Goal: Task Accomplishment & Management: Complete application form

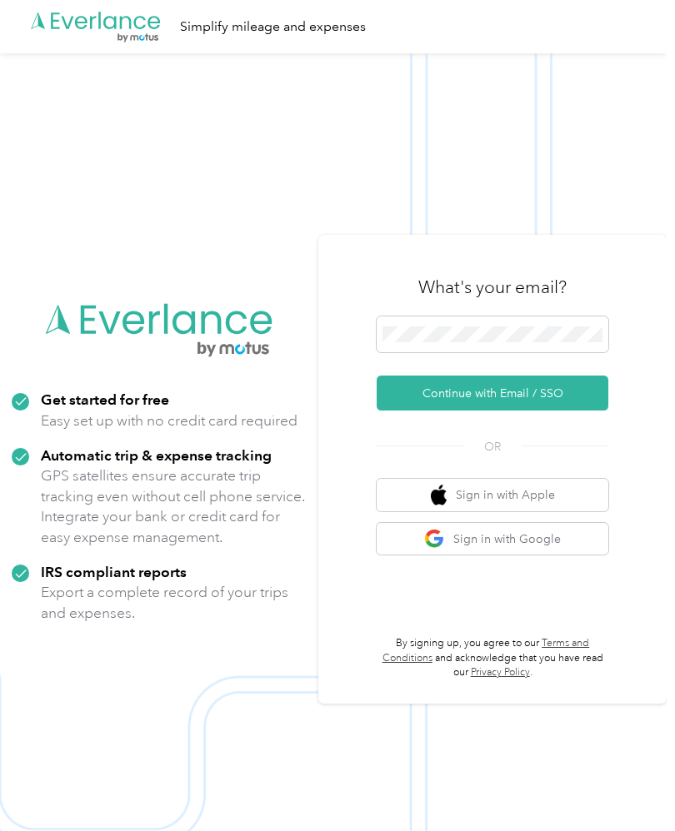
click at [496, 411] on button "Continue with Email / SSO" at bounding box center [492, 393] width 232 height 35
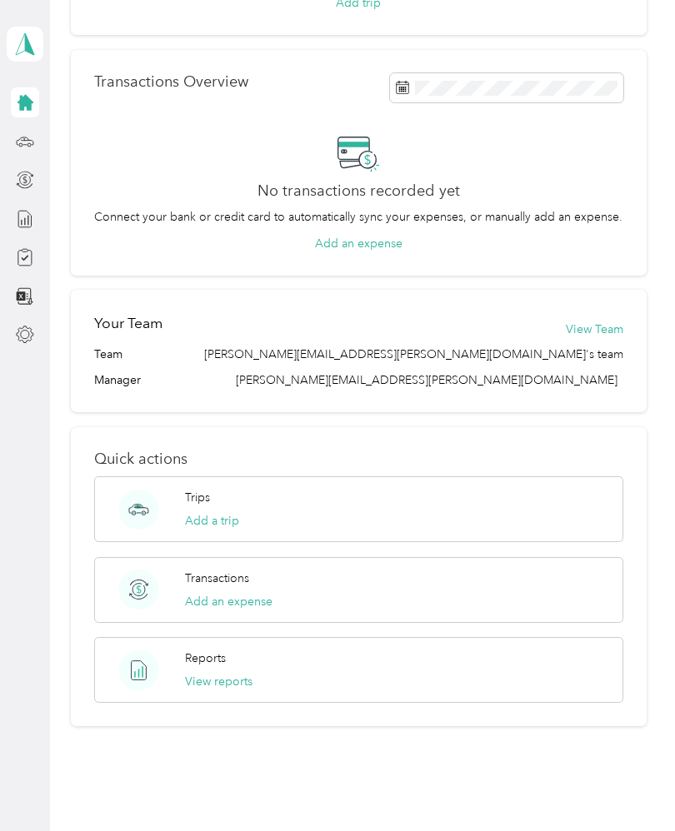
scroll to position [262, 0]
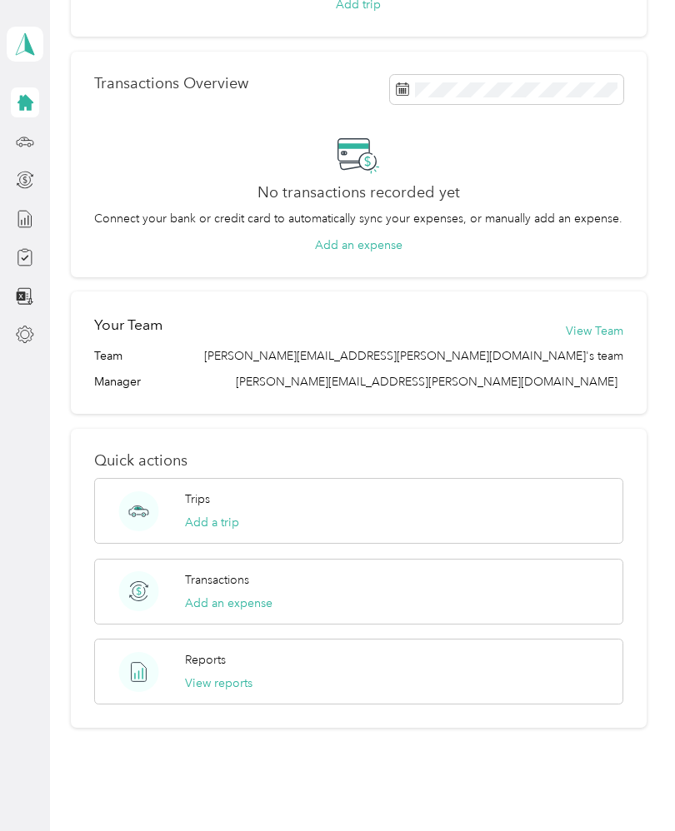
click at [38, 97] on div at bounding box center [25, 102] width 28 height 30
click at [32, 102] on icon at bounding box center [25, 103] width 16 height 16
click at [22, 256] on icon at bounding box center [25, 257] width 18 height 18
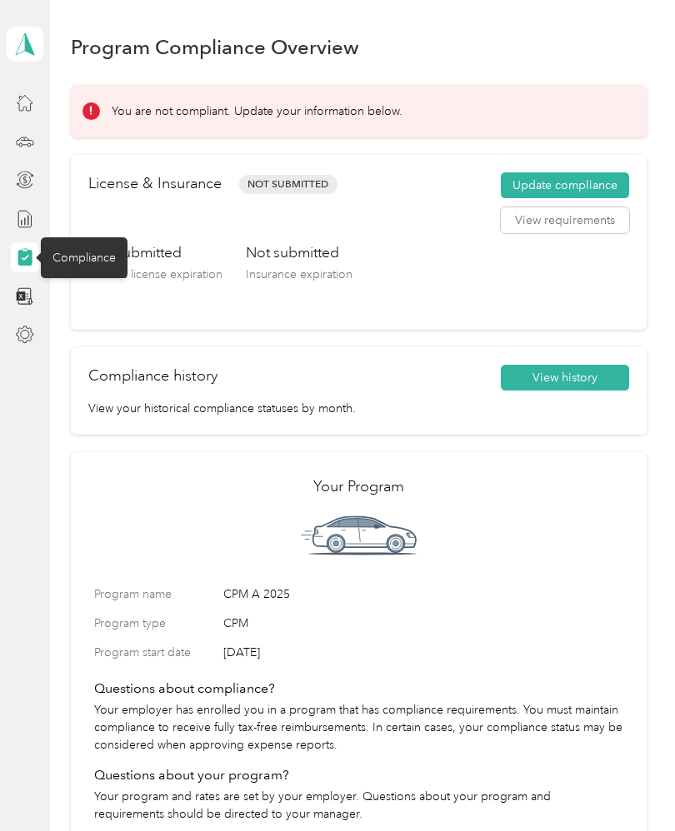
click at [571, 181] on button "Update compliance" at bounding box center [565, 185] width 128 height 27
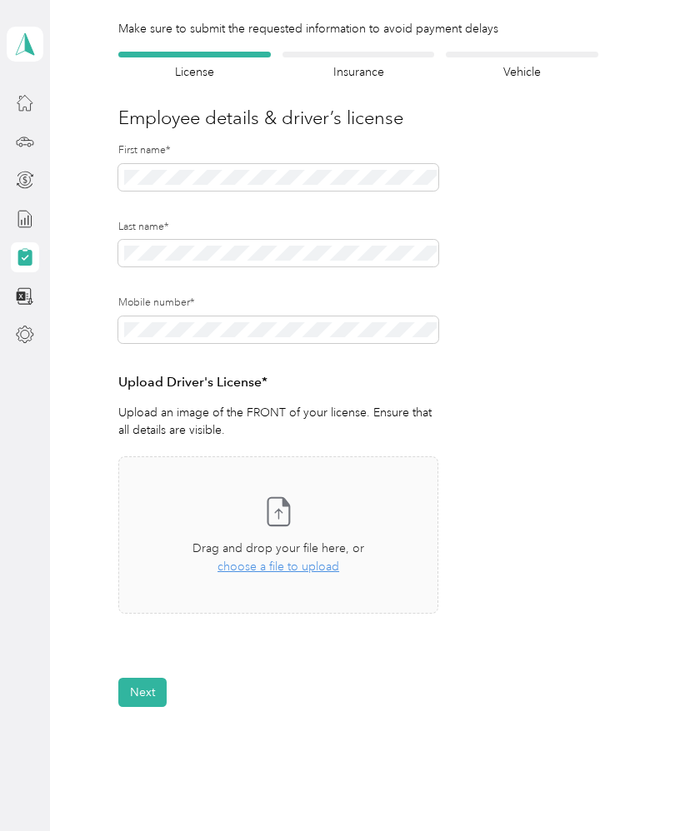
scroll to position [112, 0]
click at [295, 566] on span "choose a file to upload" at bounding box center [278, 566] width 122 height 14
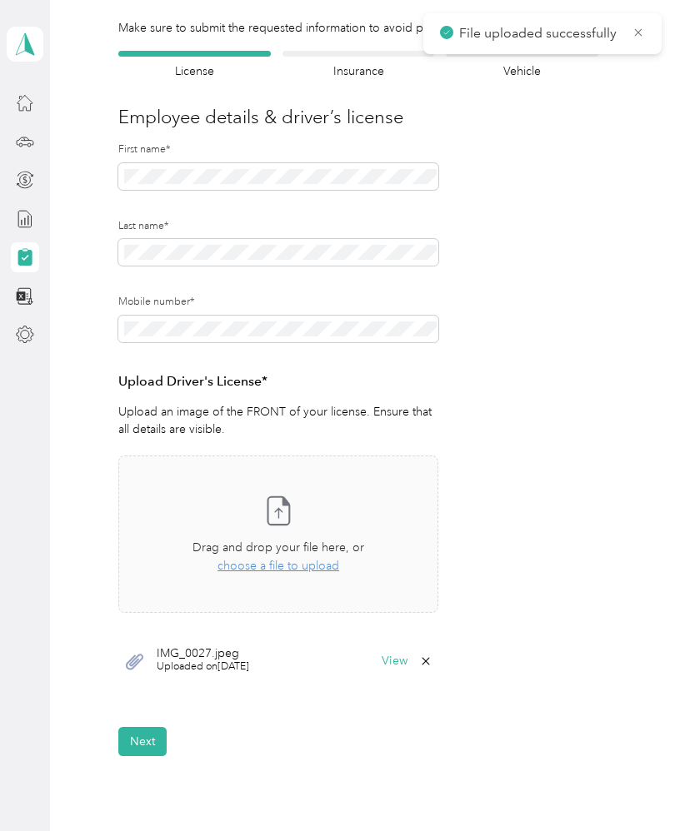
click at [146, 729] on button "Next" at bounding box center [142, 741] width 48 height 29
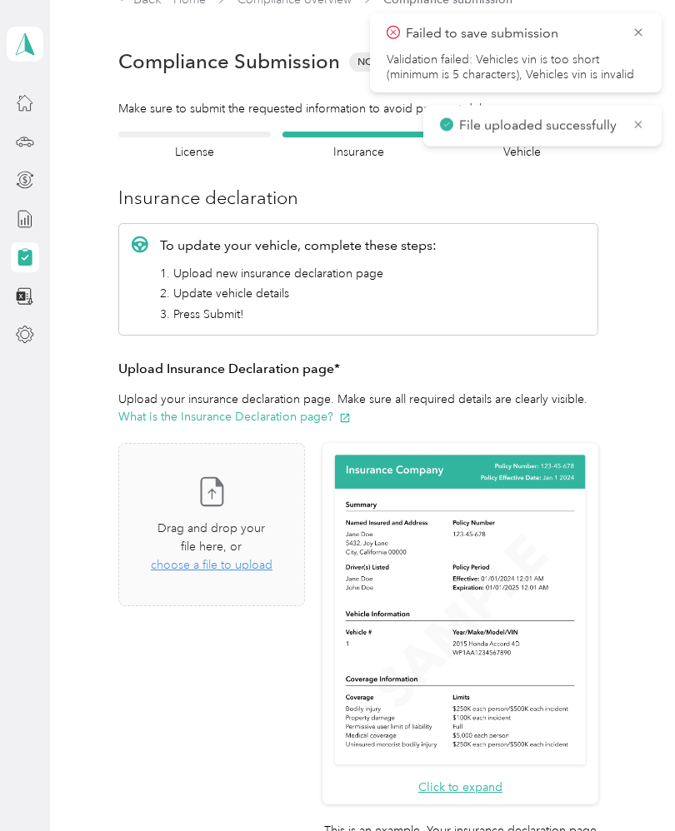
scroll to position [20, 0]
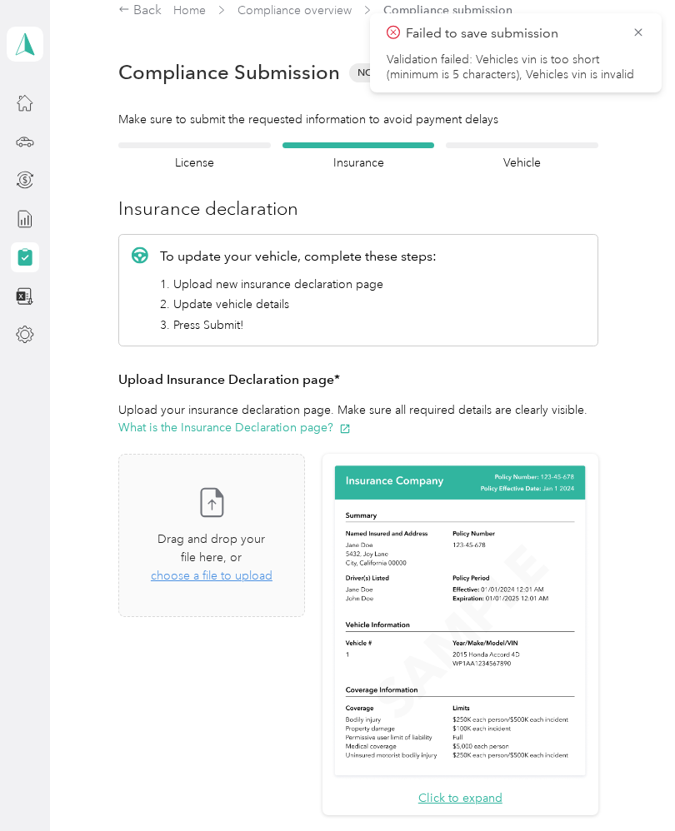
click at [632, 32] on icon at bounding box center [637, 32] width 13 height 15
